Goal: Connect with others: Connect with others

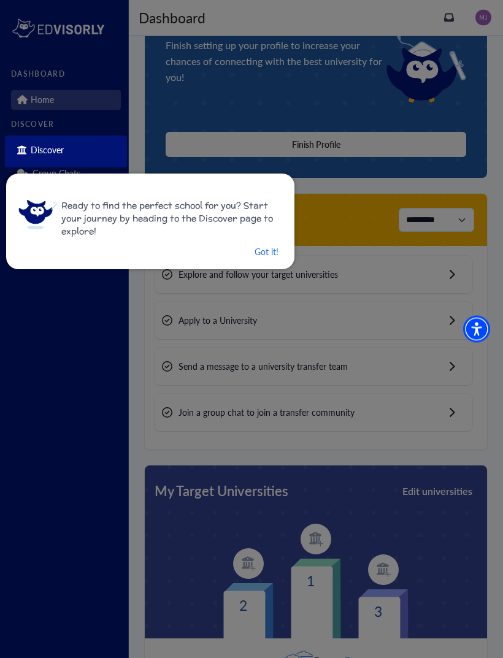
scroll to position [122, 0]
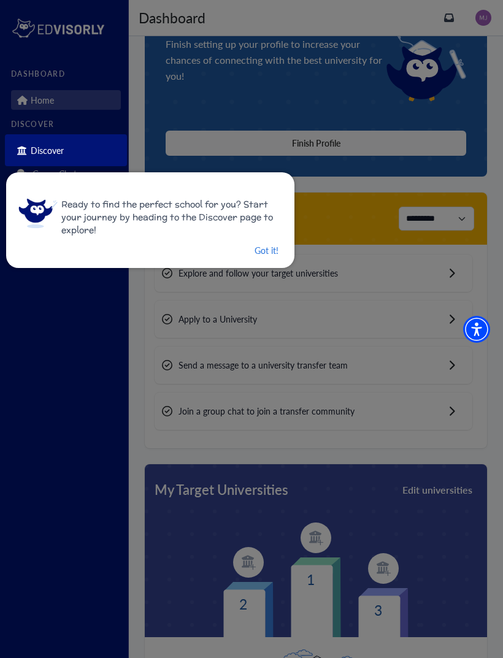
click at [273, 254] on button "Got it!" at bounding box center [266, 250] width 26 height 15
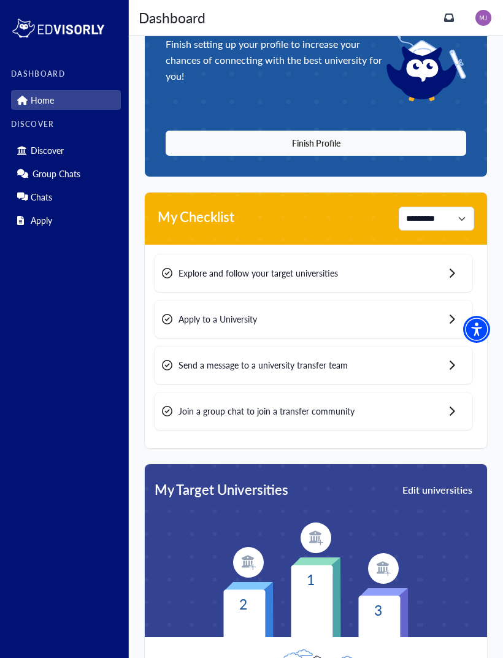
click at [453, 149] on button "Finish Profile" at bounding box center [316, 143] width 301 height 25
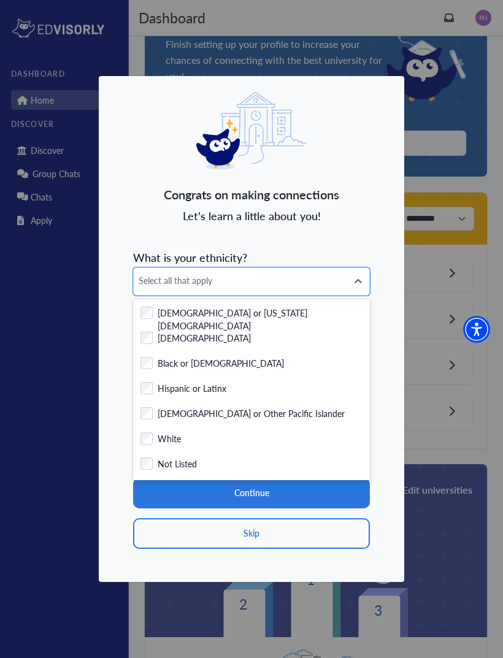
click at [258, 361] on div "Checkbox field Black or [DEMOGRAPHIC_DATA]" at bounding box center [252, 364] width 222 height 15
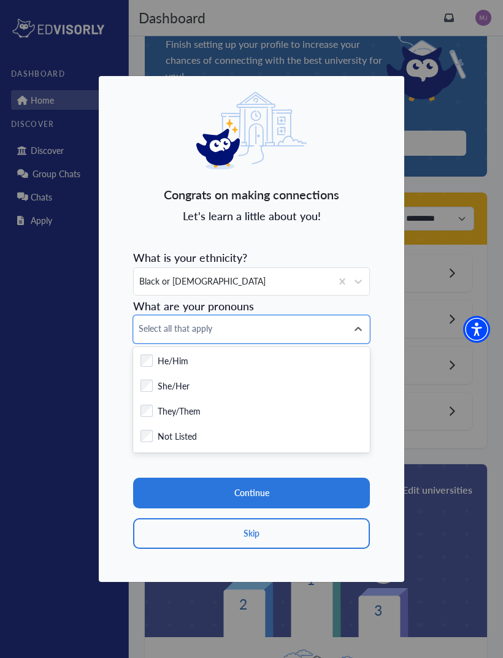
click at [261, 377] on div "Checkbox field She/Her" at bounding box center [251, 387] width 237 height 25
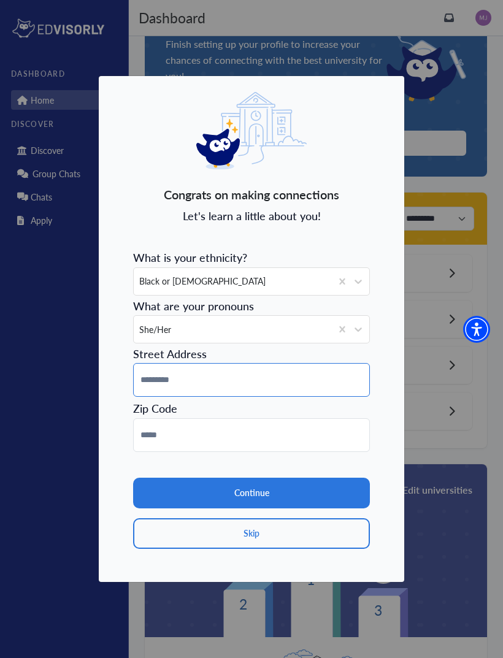
click at [338, 371] on input at bounding box center [251, 380] width 237 height 34
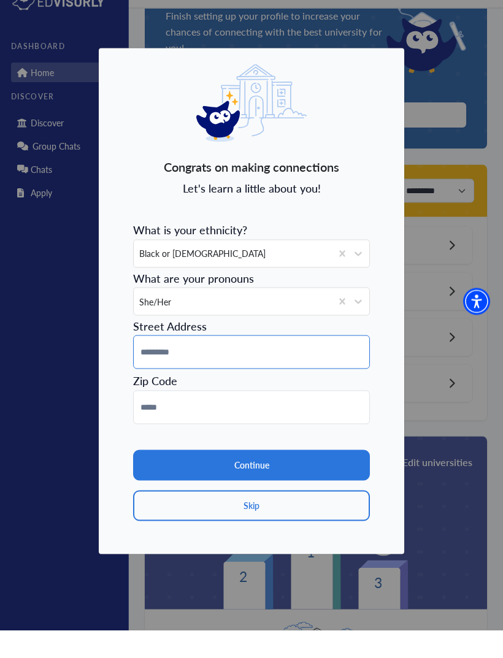
click at [313, 363] on input at bounding box center [251, 380] width 237 height 34
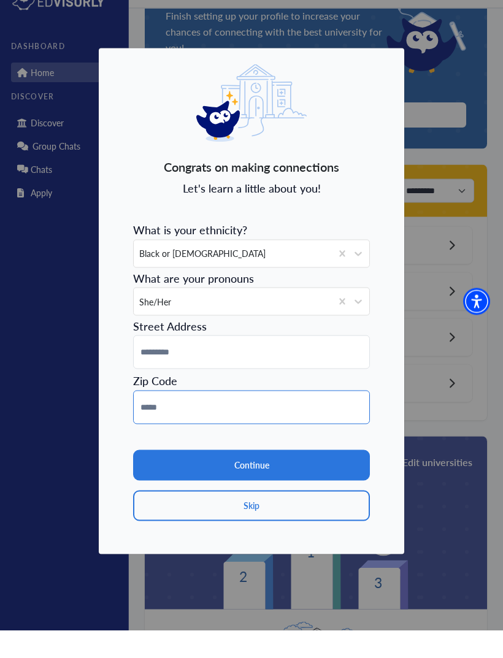
click at [144, 426] on input at bounding box center [251, 436] width 237 height 34
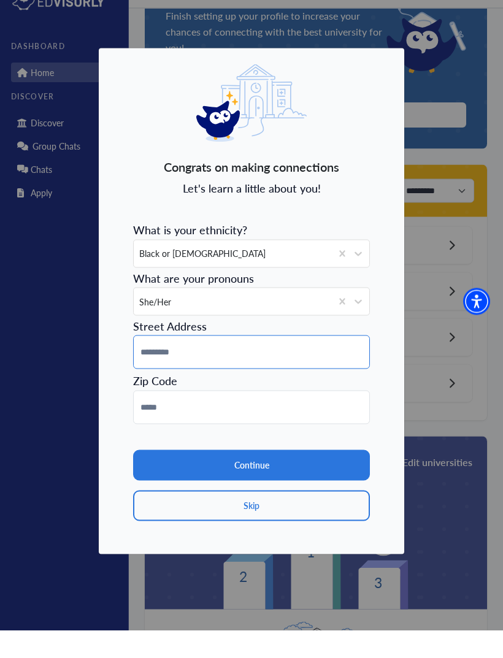
click at [148, 369] on input at bounding box center [251, 380] width 237 height 34
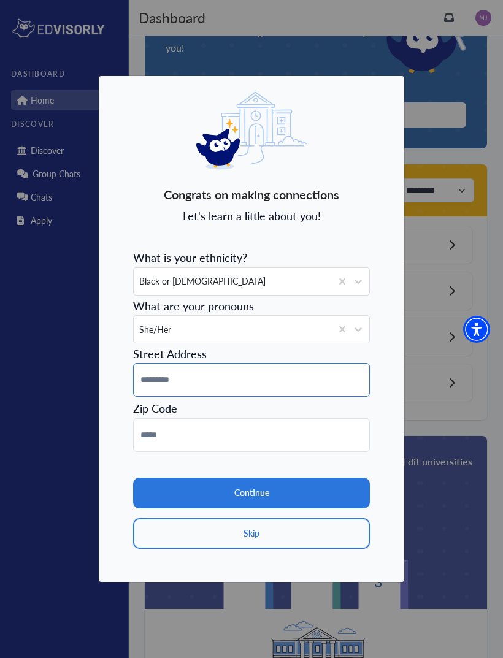
type input "**********"
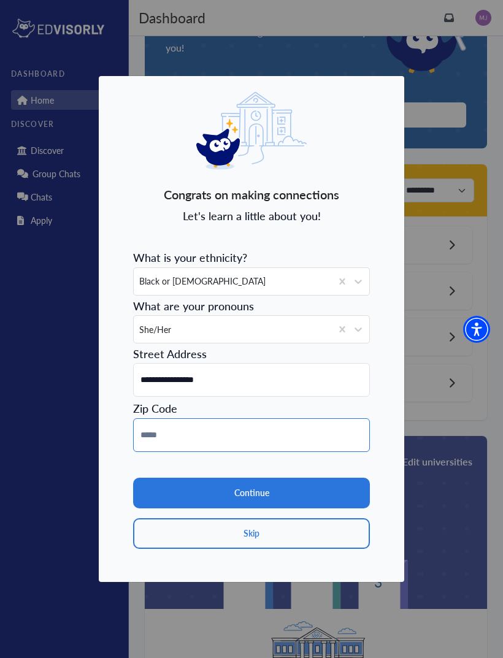
type input "*****"
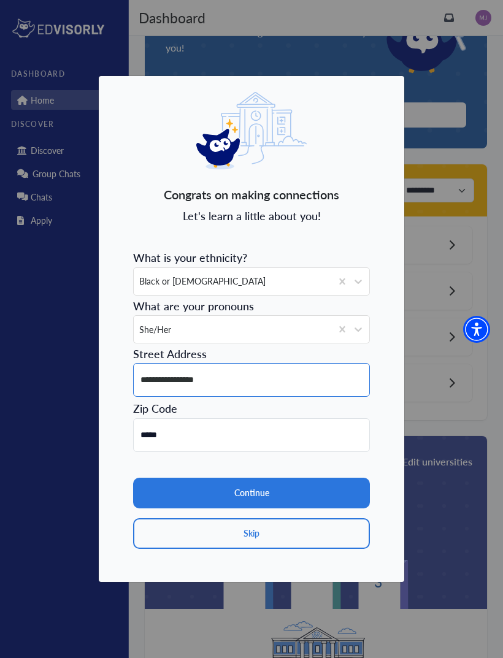
click at [157, 397] on input "**********" at bounding box center [251, 380] width 237 height 34
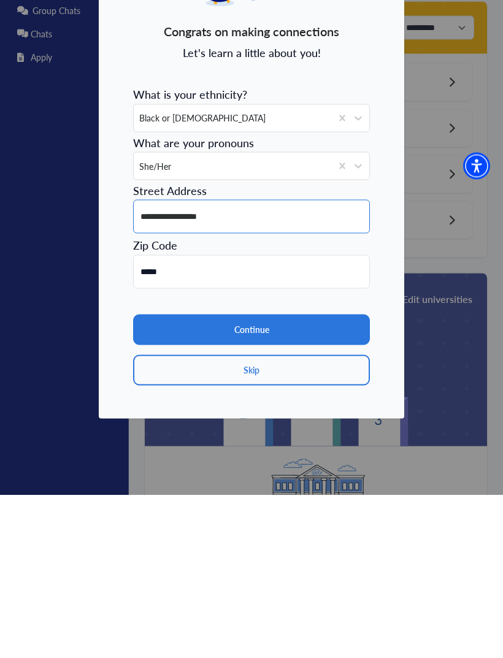
type input "**********"
click at [153, 478] on button "Continue" at bounding box center [251, 493] width 237 height 31
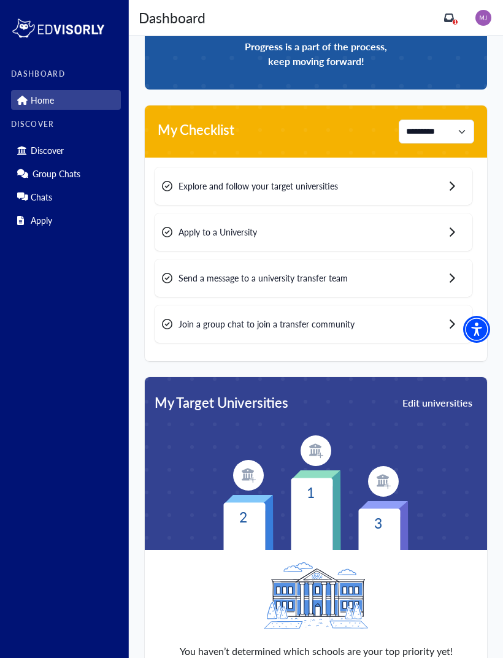
scroll to position [225, 0]
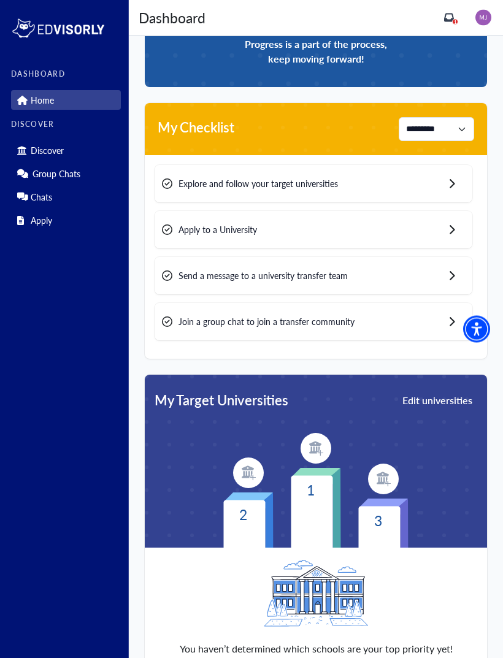
click at [442, 320] on div "Join a group chat to join a transfer community" at bounding box center [314, 322] width 318 height 37
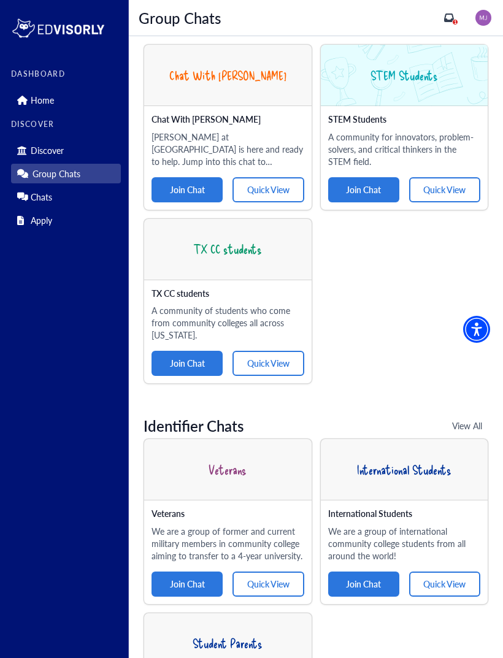
scroll to position [175, 0]
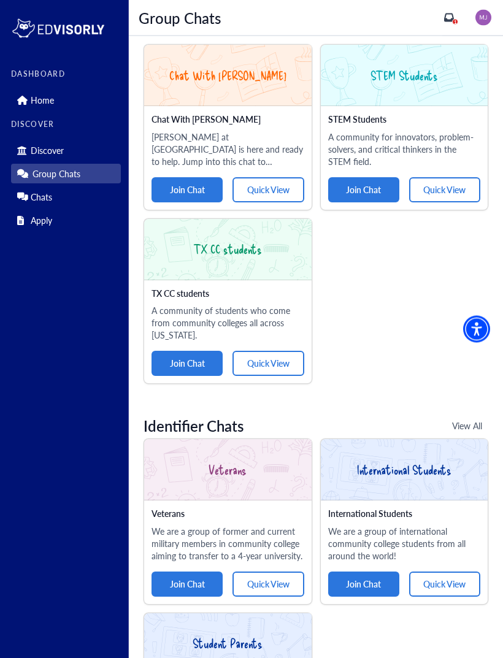
click at [190, 365] on button "Join Chat" at bounding box center [187, 364] width 71 height 25
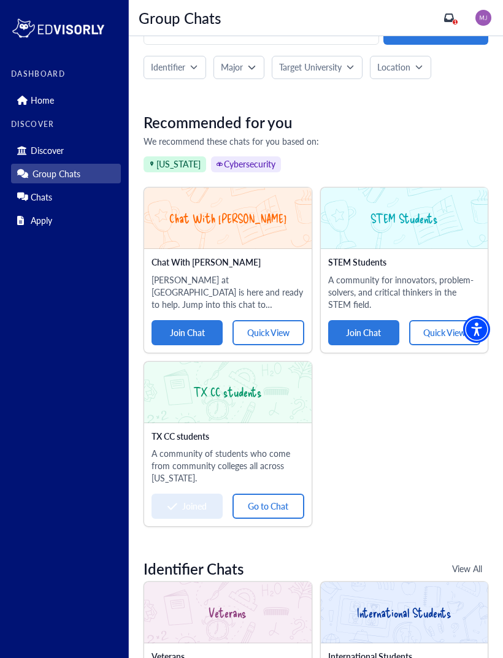
scroll to position [31, 0]
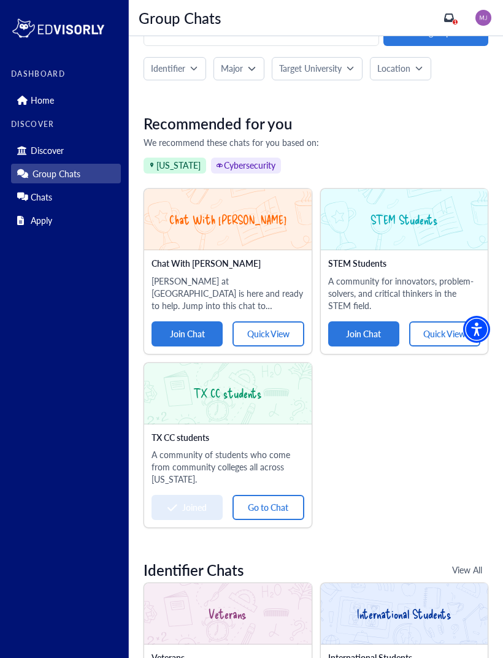
click at [18, 97] on icon at bounding box center [21, 100] width 9 height 9
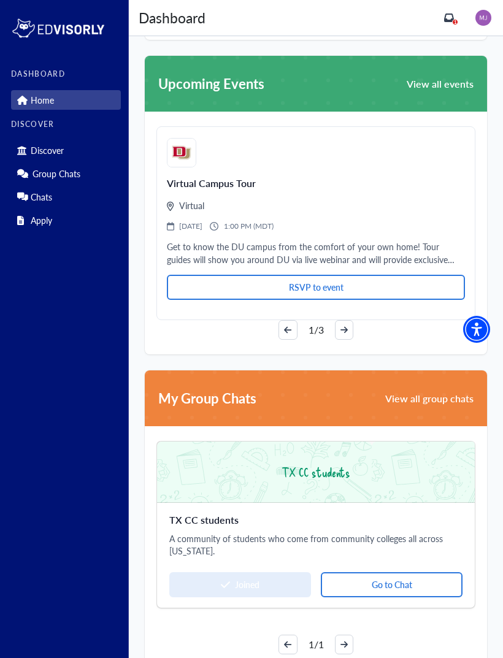
scroll to position [1613, 0]
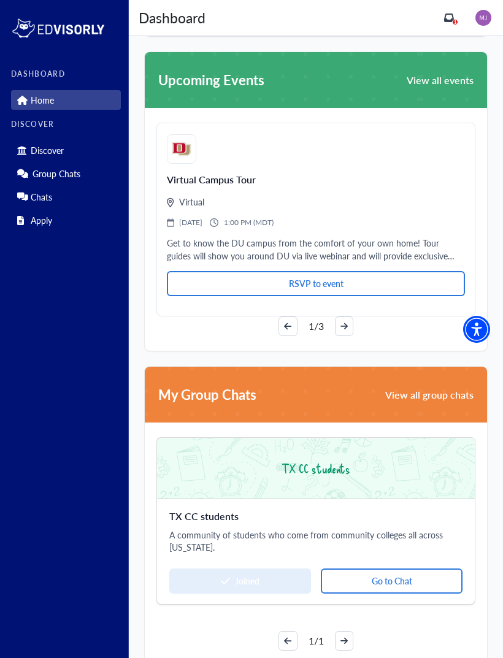
click at [447, 581] on button "Go to Chat" at bounding box center [392, 581] width 142 height 25
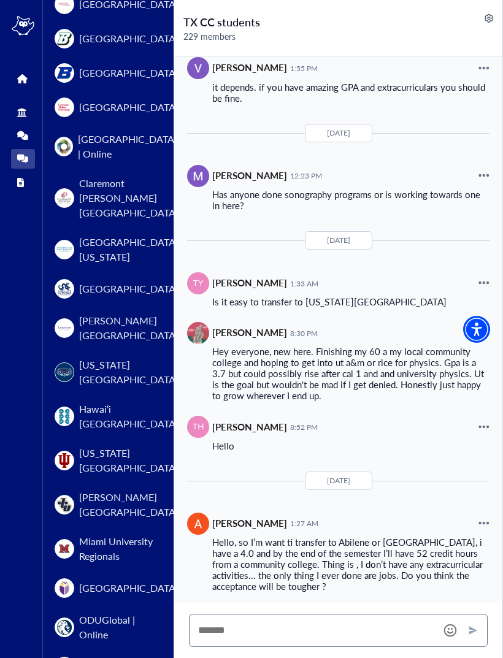
scroll to position [1621, 0]
